Goal: Transaction & Acquisition: Purchase product/service

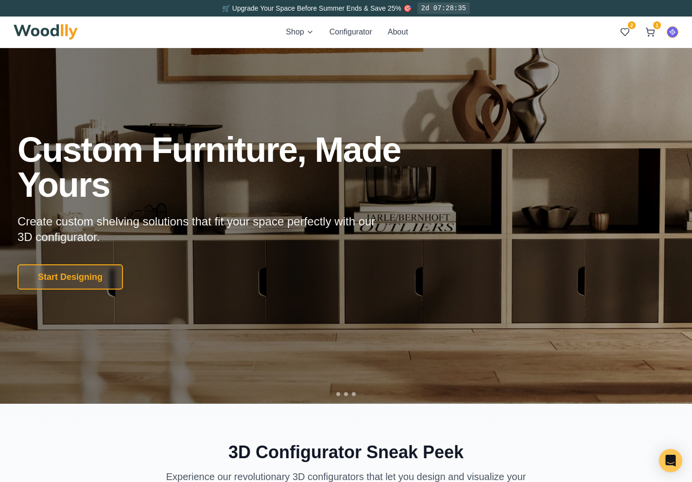
scroll to position [46, 0]
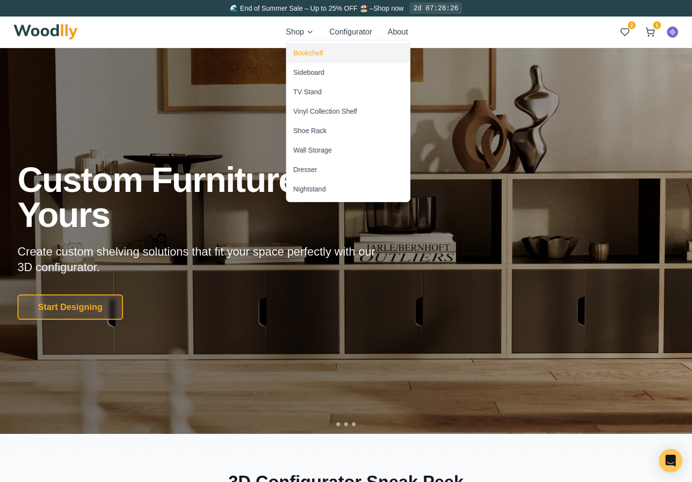
click at [311, 52] on div "Bookshelf" at bounding box center [309, 53] width 30 height 10
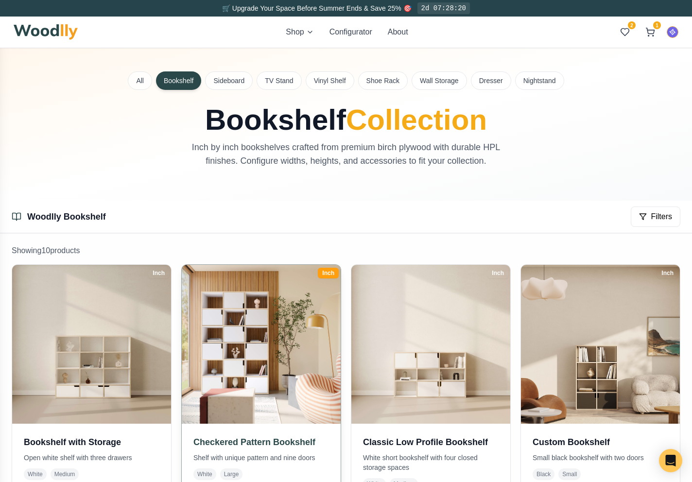
click at [304, 349] on img at bounding box center [261, 344] width 167 height 167
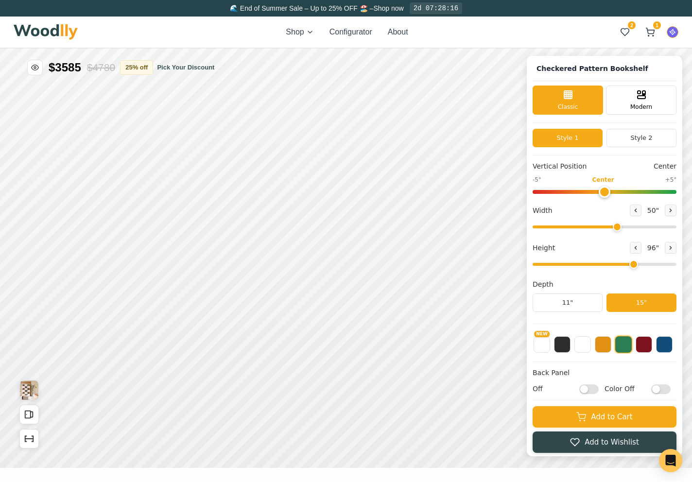
type input "50"
type input "6"
